Goal: Communication & Community: Answer question/provide support

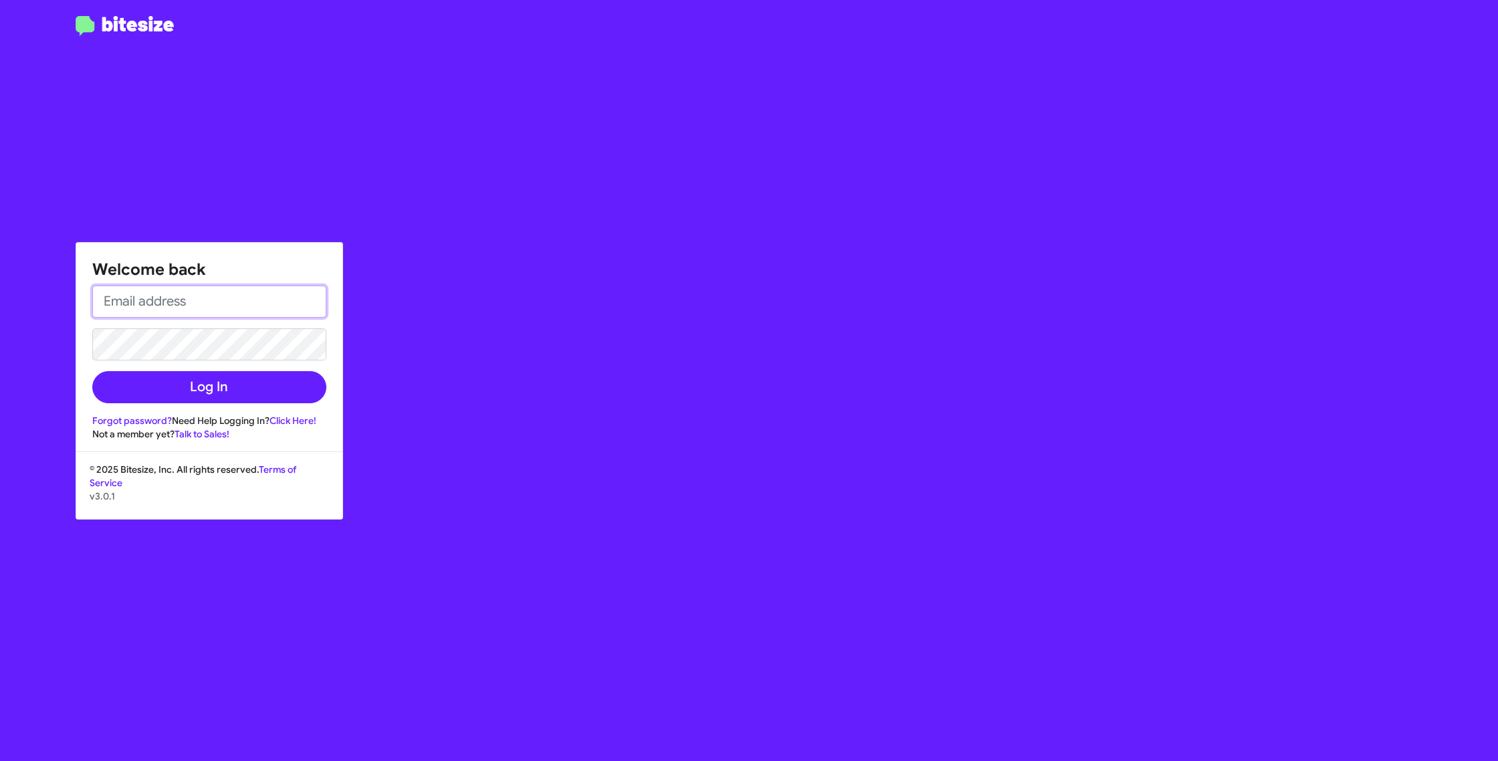
click at [231, 307] on input "email" at bounding box center [209, 302] width 234 height 32
type input "[EMAIL_ADDRESS][DOMAIN_NAME]"
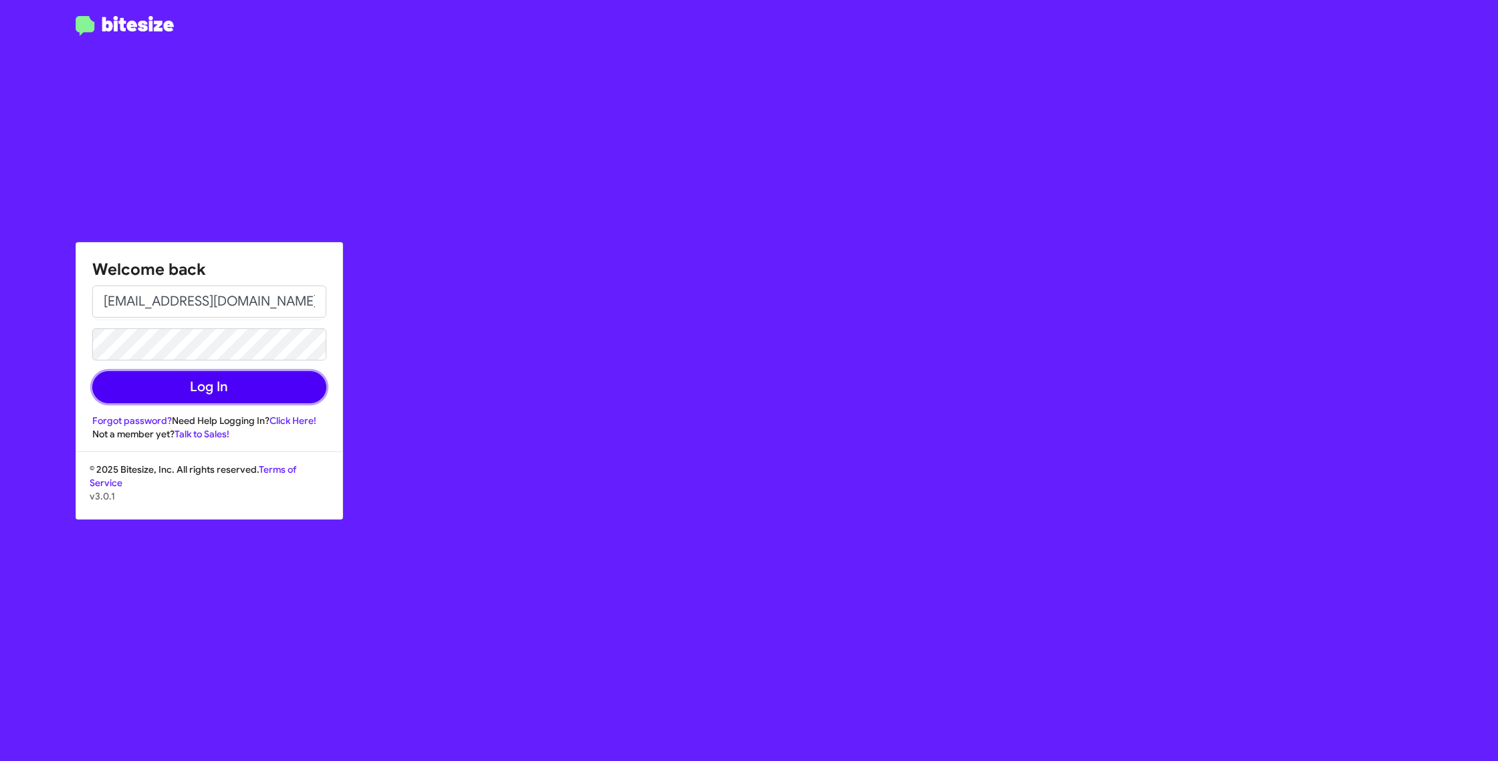
click at [283, 384] on button "Log In" at bounding box center [209, 387] width 234 height 32
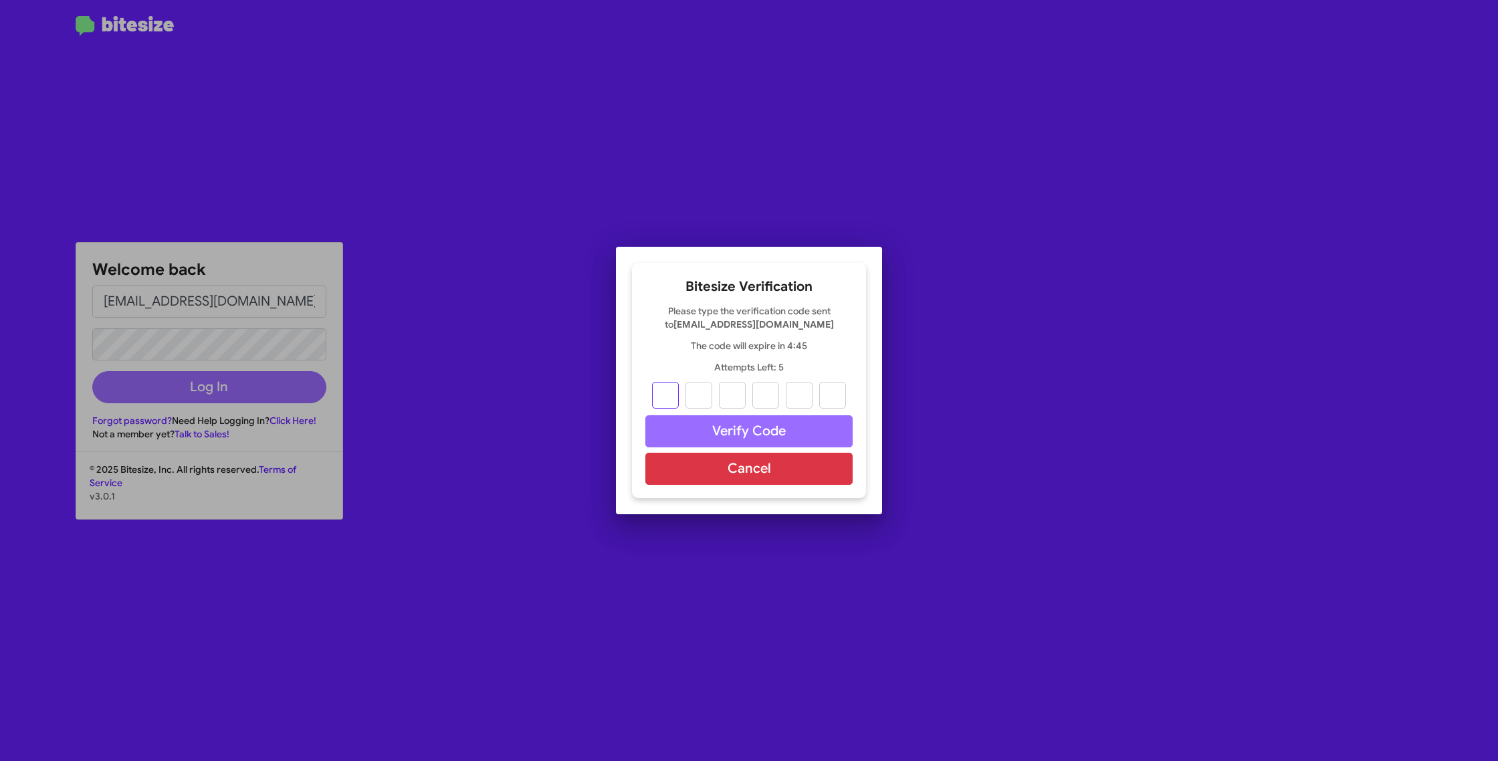
type input "1"
type input "6"
type input "3"
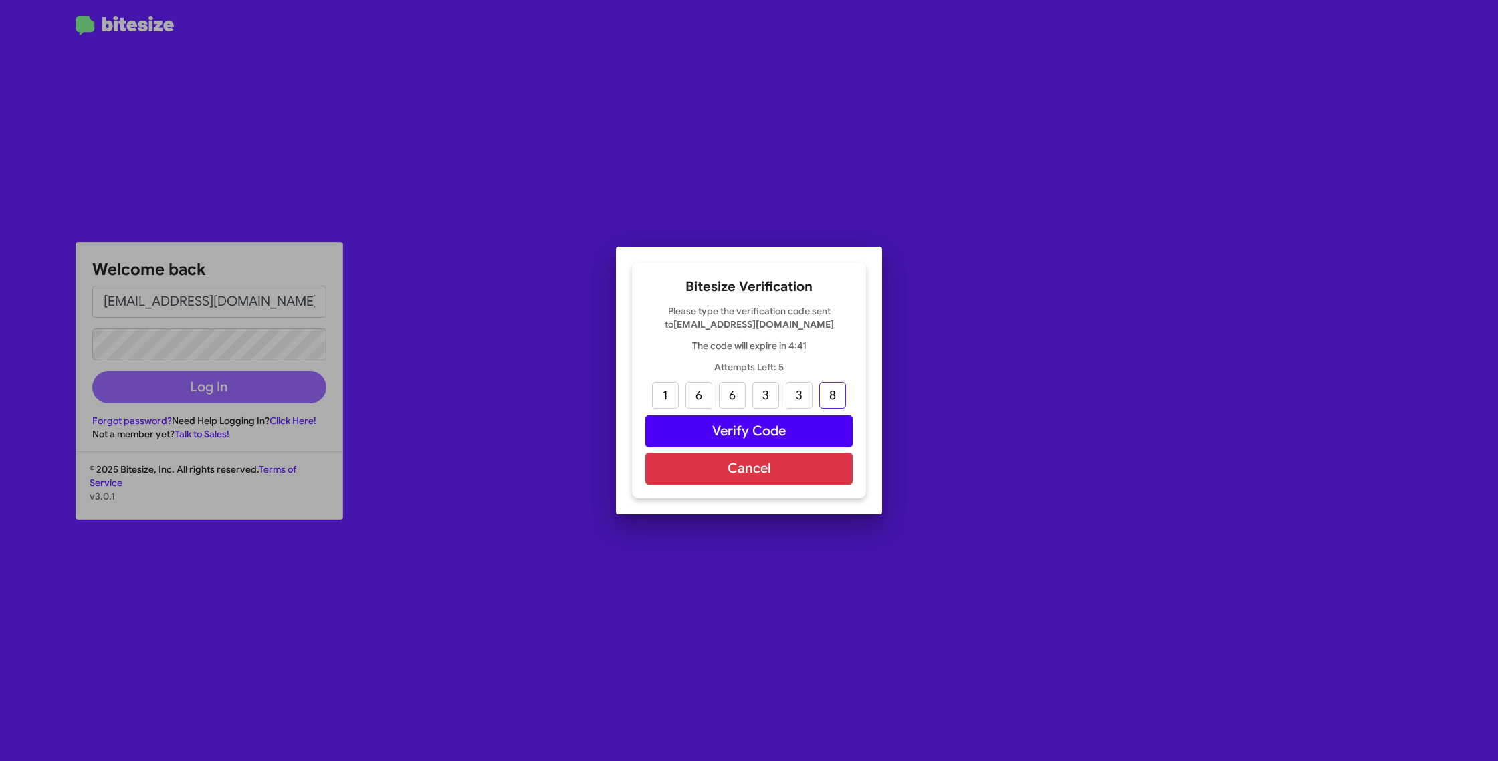
type input "8"
click at [760, 428] on button "Verify Code" at bounding box center [748, 431] width 207 height 32
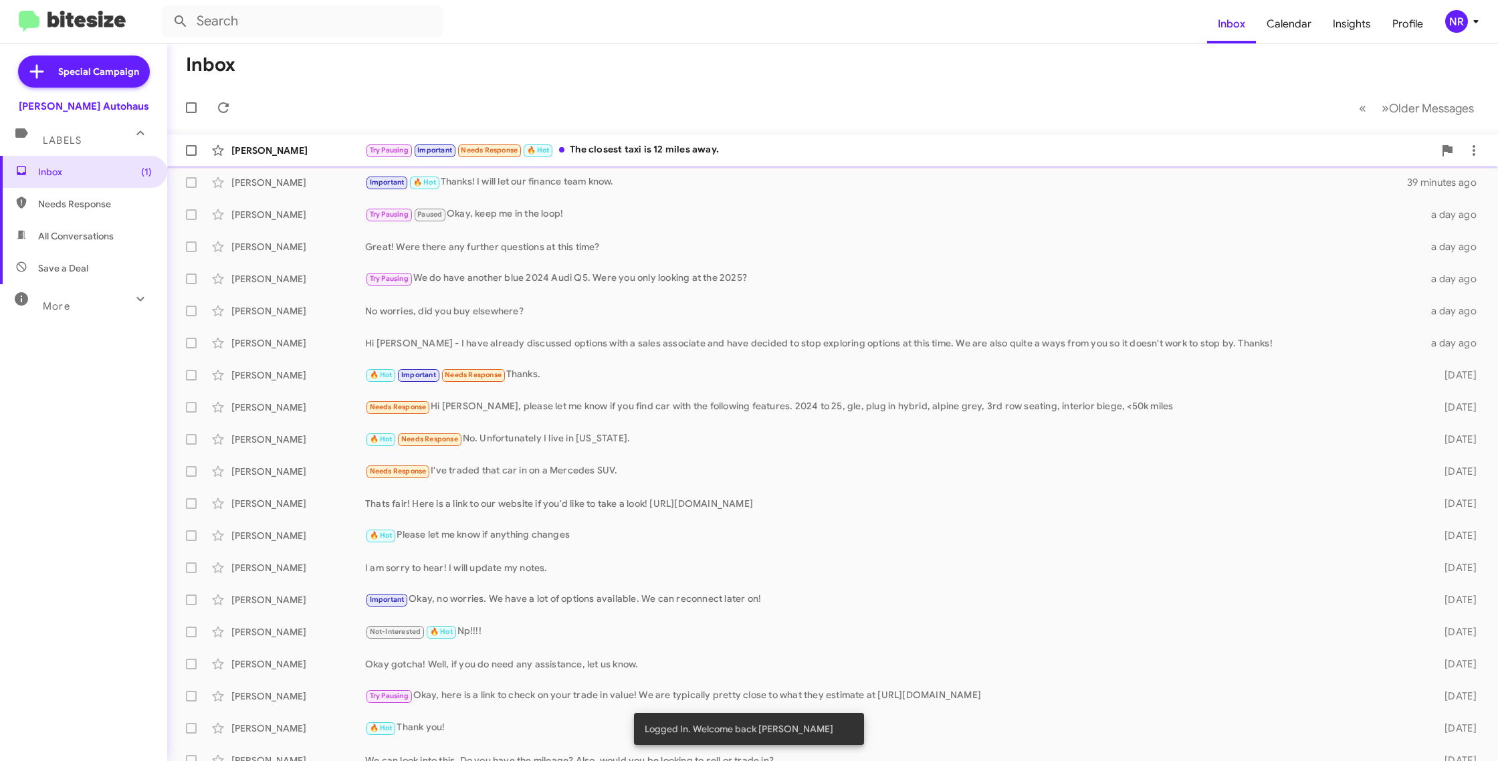
click at [701, 153] on div "Try Pausing Important Needs Response 🔥 Hot The closest taxi is 12 miles away." at bounding box center [899, 149] width 1069 height 15
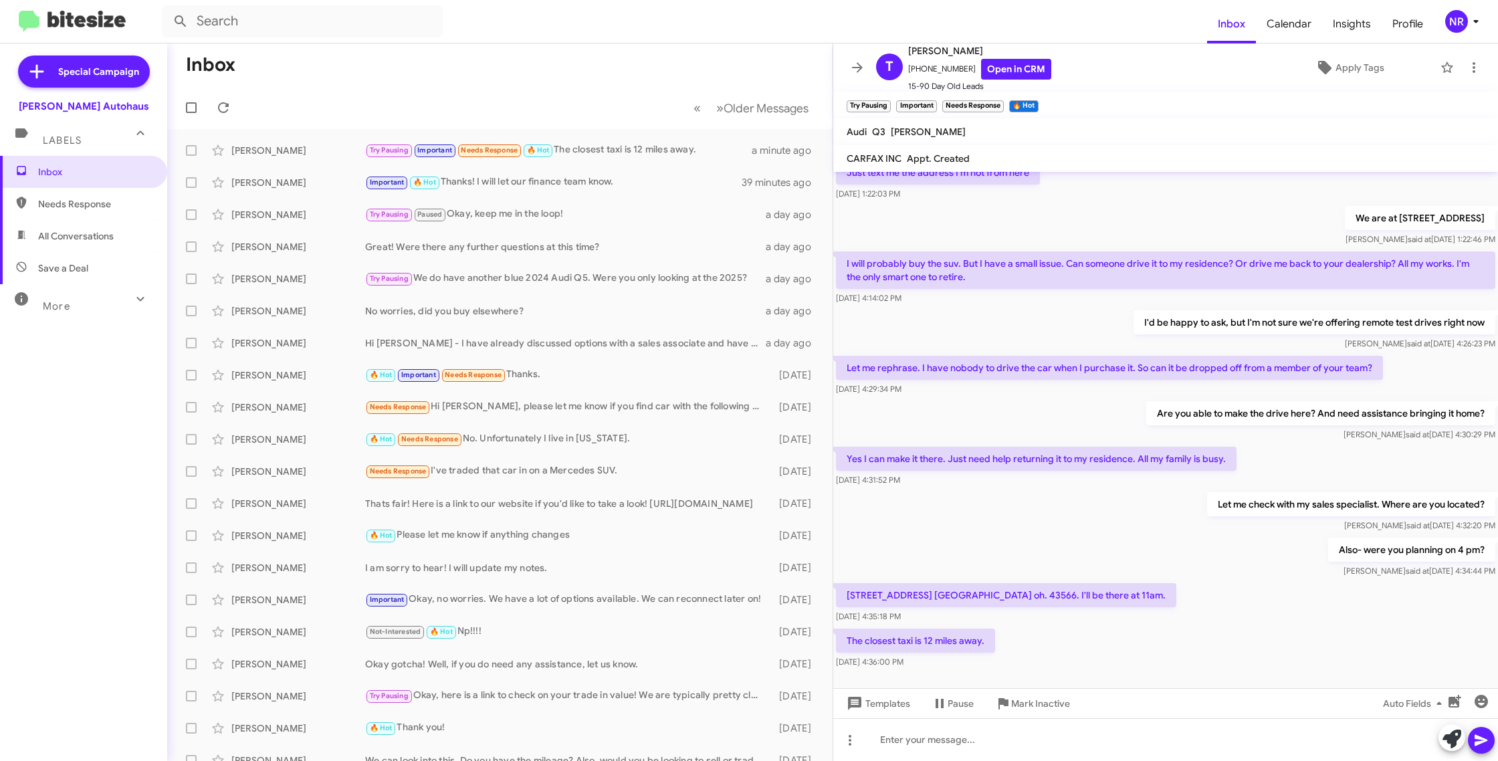
scroll to position [367, 0]
